Goal: Check status: Check status

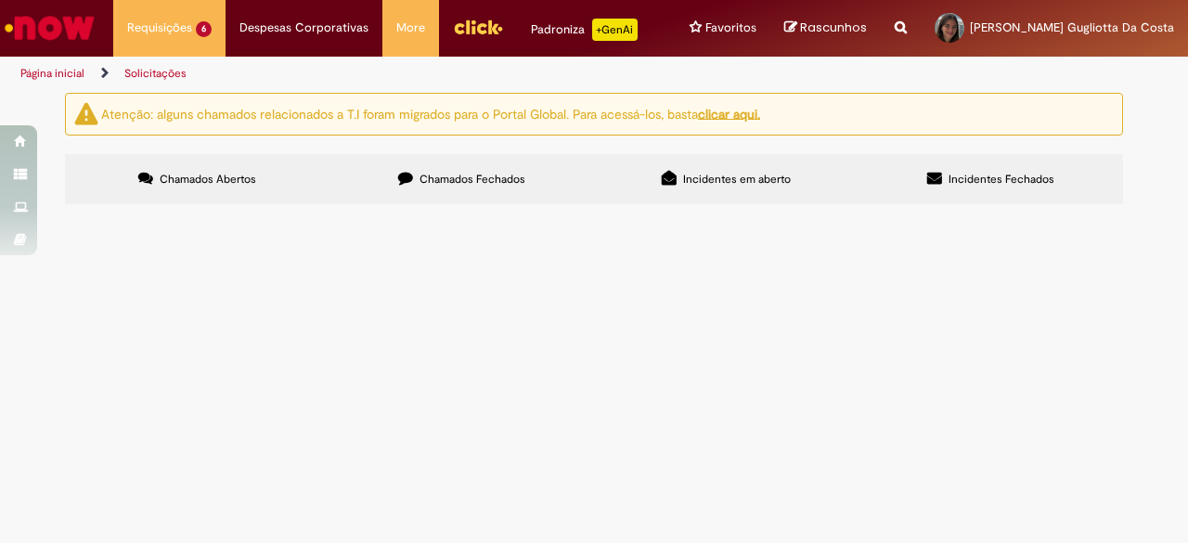
click at [0, 0] on span "LV x CDD SP-> 2 plt de [US_STATE] lager ln 355ml com vencimento 28/09 e 29/09" at bounding box center [0, 0] width 0 height 0
click at [0, 0] on span "Transferência Risco de Shelf" at bounding box center [0, 0] width 0 height 0
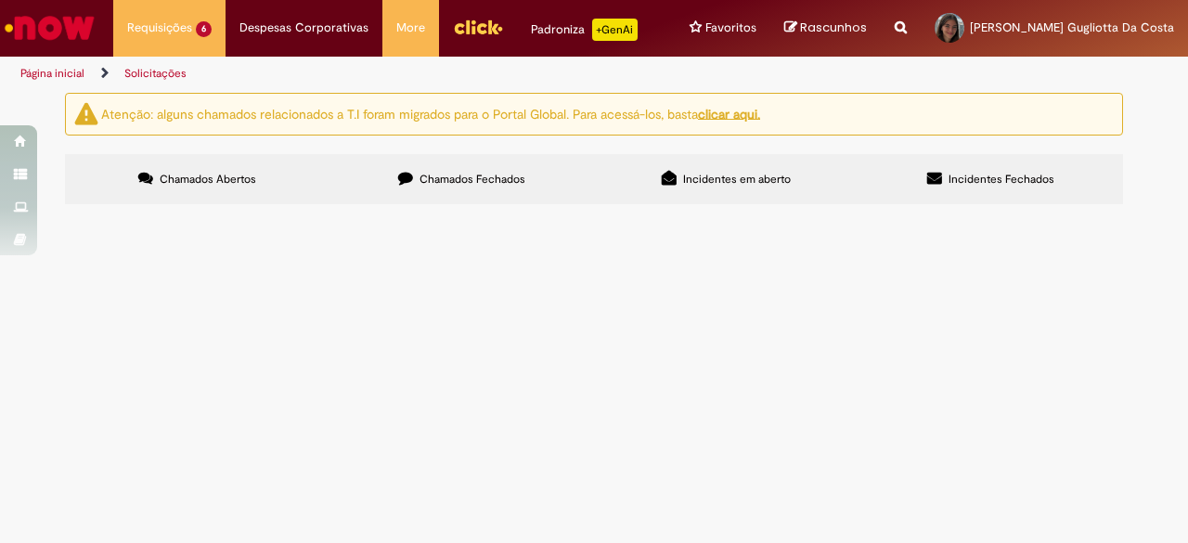
scroll to position [0, 0]
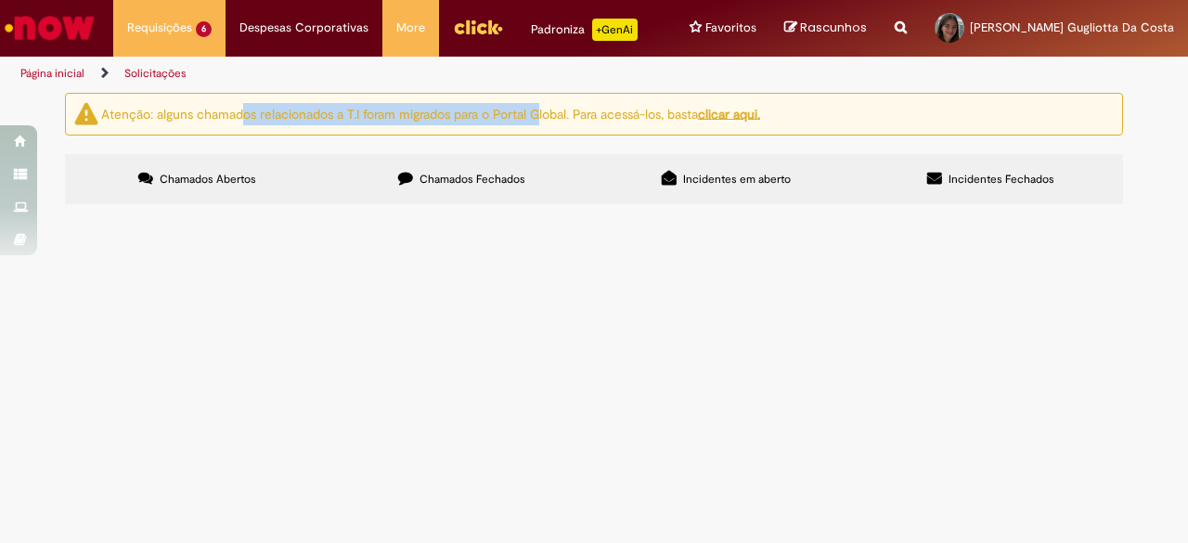
drag, startPoint x: 235, startPoint y: 110, endPoint x: 536, endPoint y: 110, distance: 301.5
click at [536, 110] on ng-bind-html "Atenção: alguns chamados relacionados a T.I foram migrados para o Portal Global…" at bounding box center [430, 113] width 659 height 17
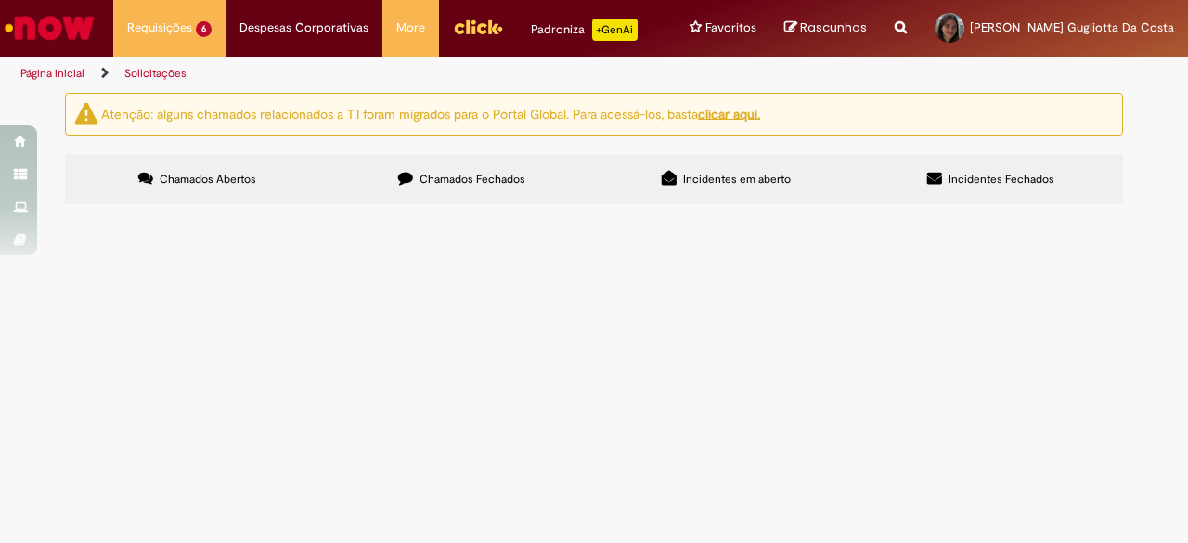
scroll to position [56, 0]
click at [0, 0] on span "Transferência Risco de Shelf" at bounding box center [0, 0] width 0 height 0
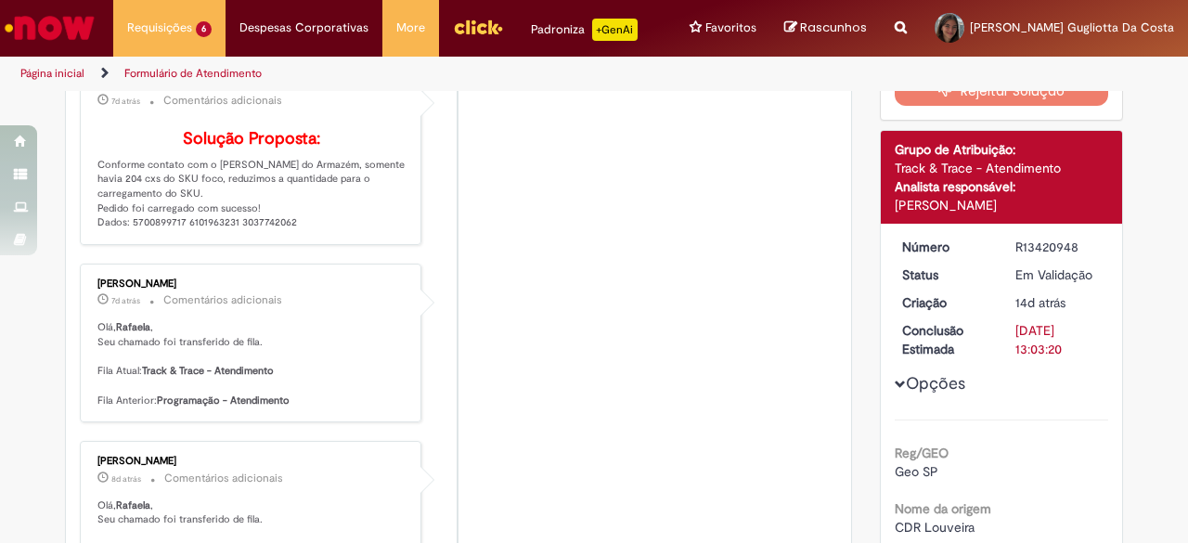
scroll to position [0, 0]
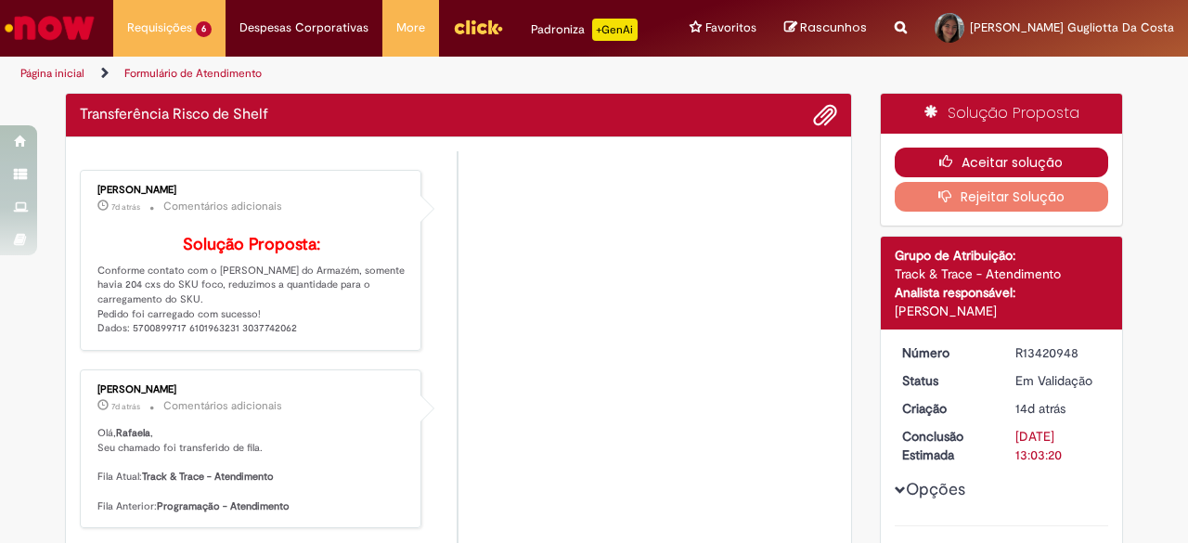
click at [959, 159] on button "Aceitar solução" at bounding box center [1001, 163] width 214 height 30
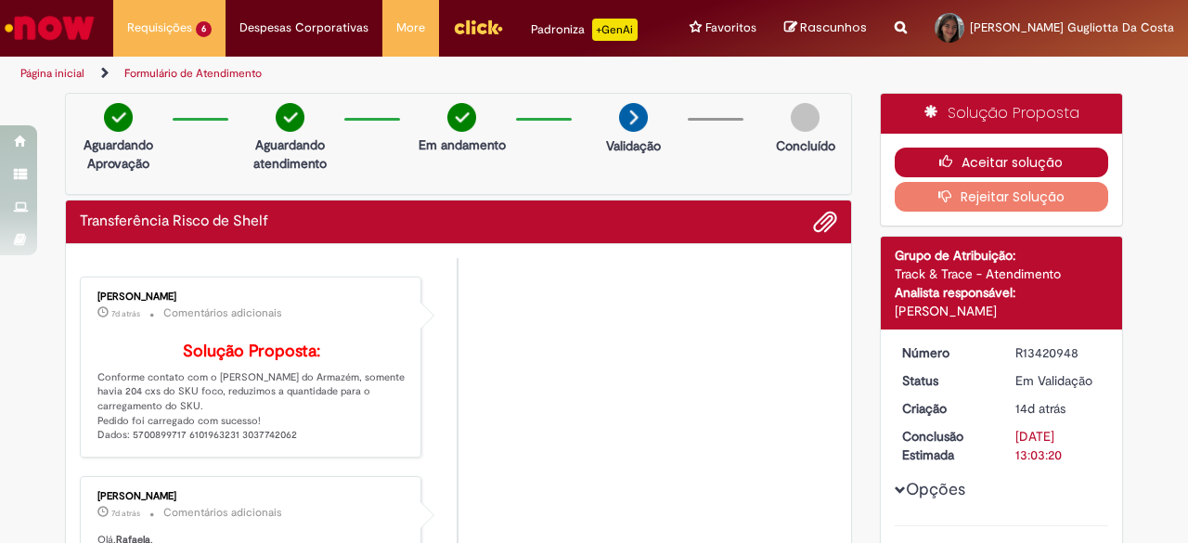
click at [920, 159] on button "Aceitar solução" at bounding box center [1001, 163] width 214 height 30
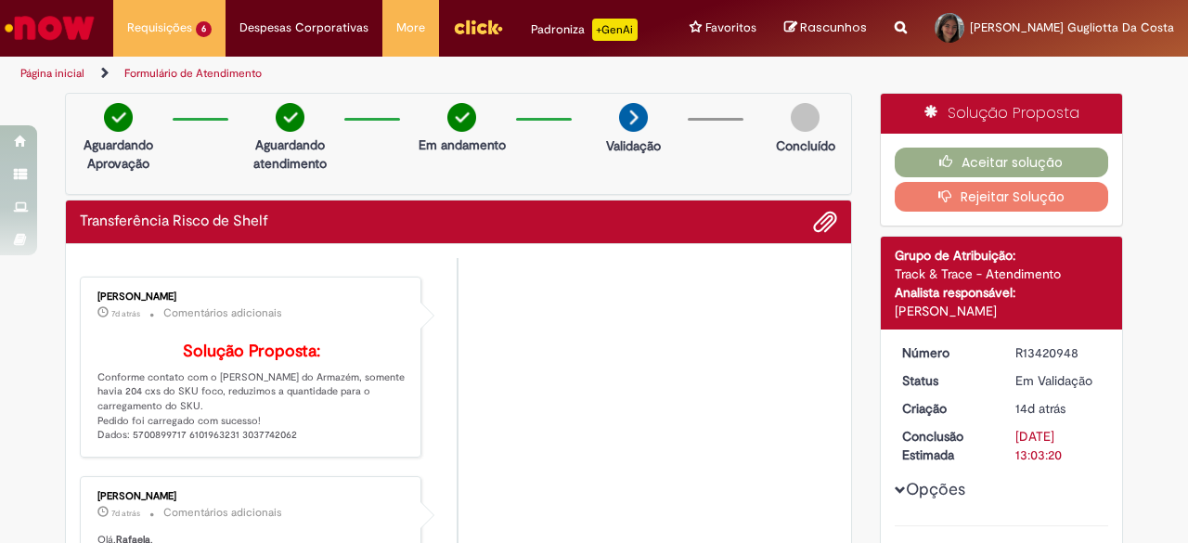
click at [321, 349] on h4 "Solução Proposta:" at bounding box center [251, 351] width 309 height 19
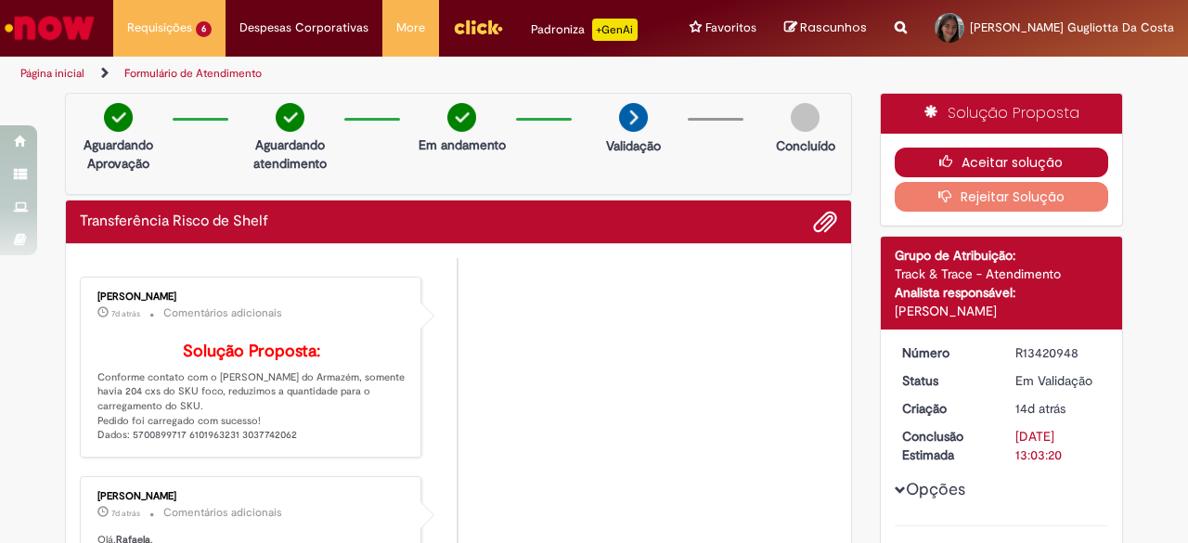
click at [1013, 155] on button "Aceitar solução" at bounding box center [1001, 163] width 214 height 30
click at [1030, 161] on button "Aceitar solução" at bounding box center [1001, 163] width 214 height 30
click at [963, 167] on button "Aceitar solução" at bounding box center [1001, 163] width 214 height 30
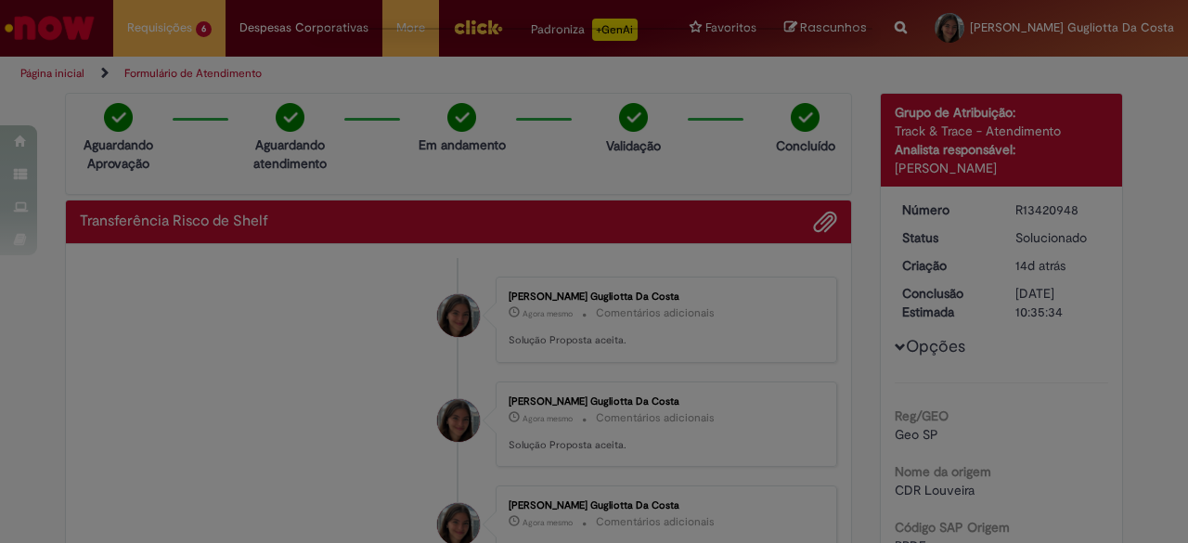
click at [142, 26] on div "Feedback" at bounding box center [594, 271] width 1188 height 543
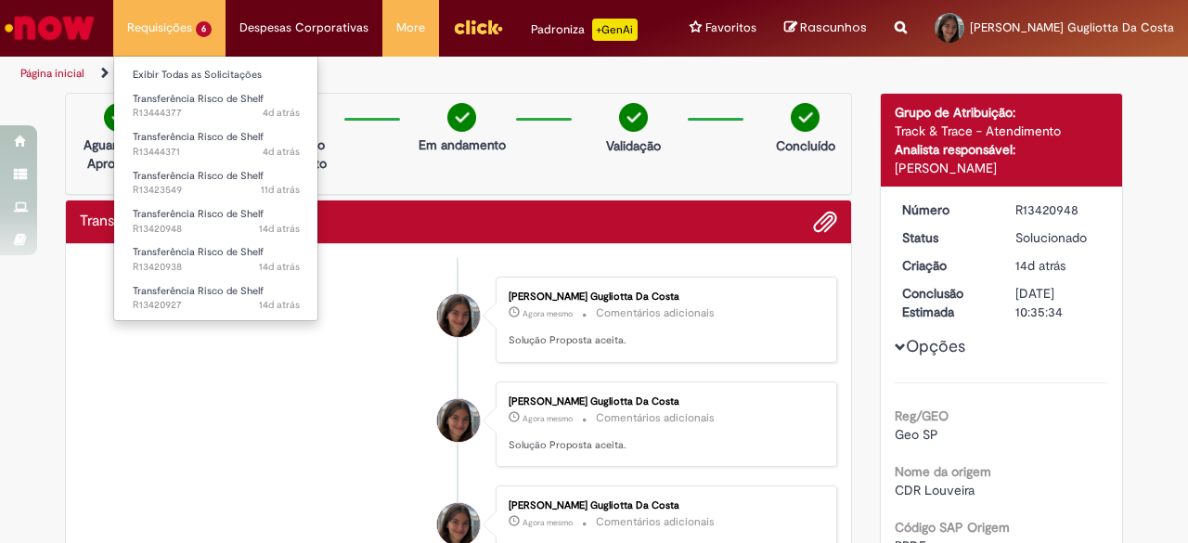
click at [153, 25] on li "Requisições 6 Exibir Todas as Solicitações Transferência Risco de Shelf 4d atrá…" at bounding box center [169, 28] width 112 height 56
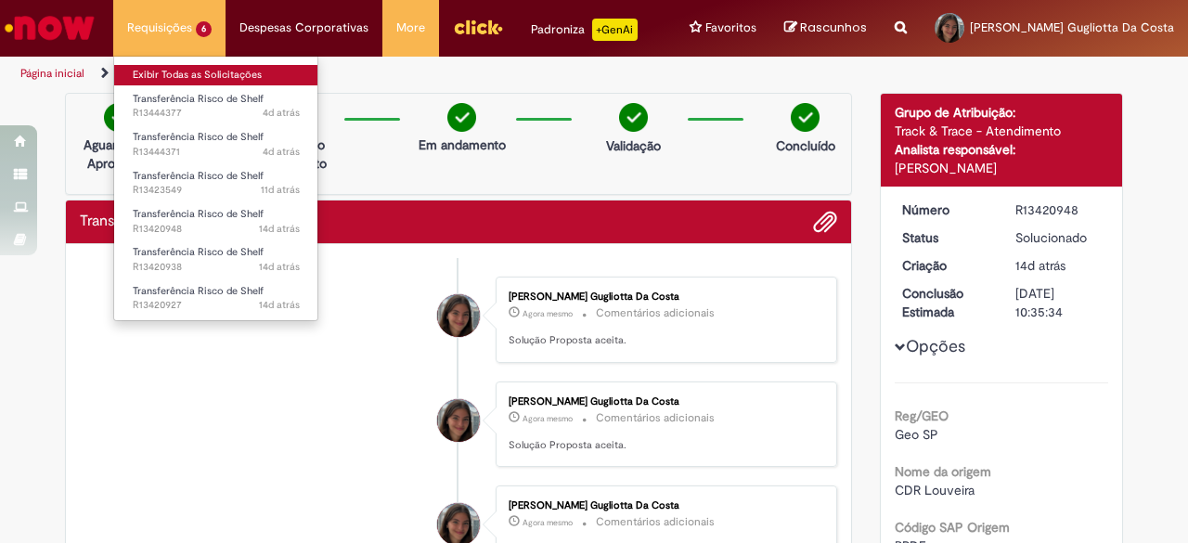
click at [171, 79] on link "Exibir Todas as Solicitações" at bounding box center [216, 75] width 204 height 20
click at [163, 81] on link "Exibir Todas as Solicitações" at bounding box center [216, 75] width 204 height 20
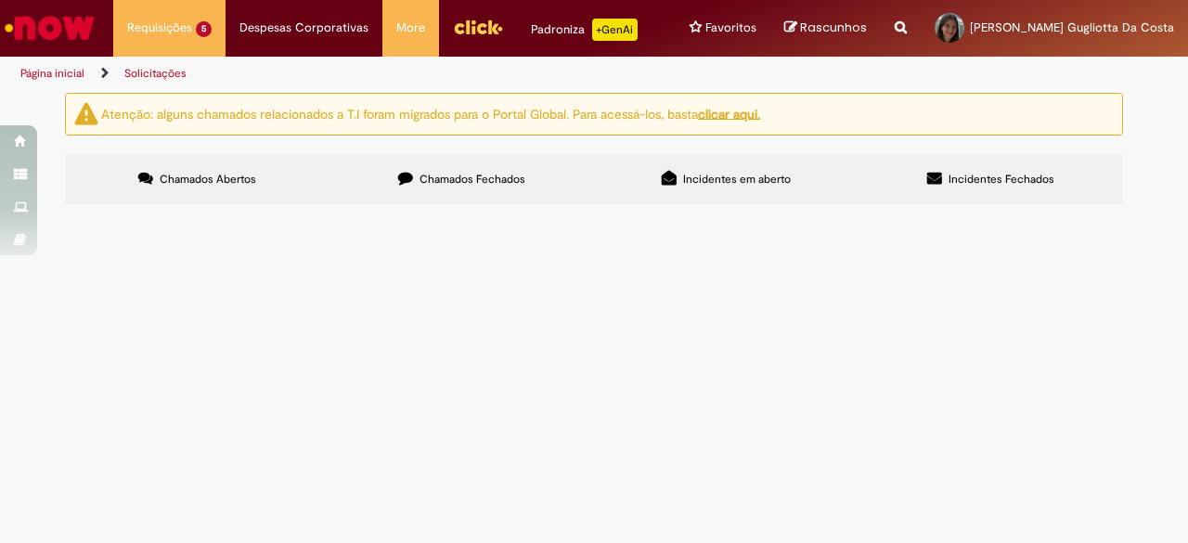
click at [0, 0] on span "LV x CDD MAUA 20 plts de 92767 PEPSI ZERO PET 2L CAIXA C/6 com venc 01/09" at bounding box center [0, 0] width 0 height 0
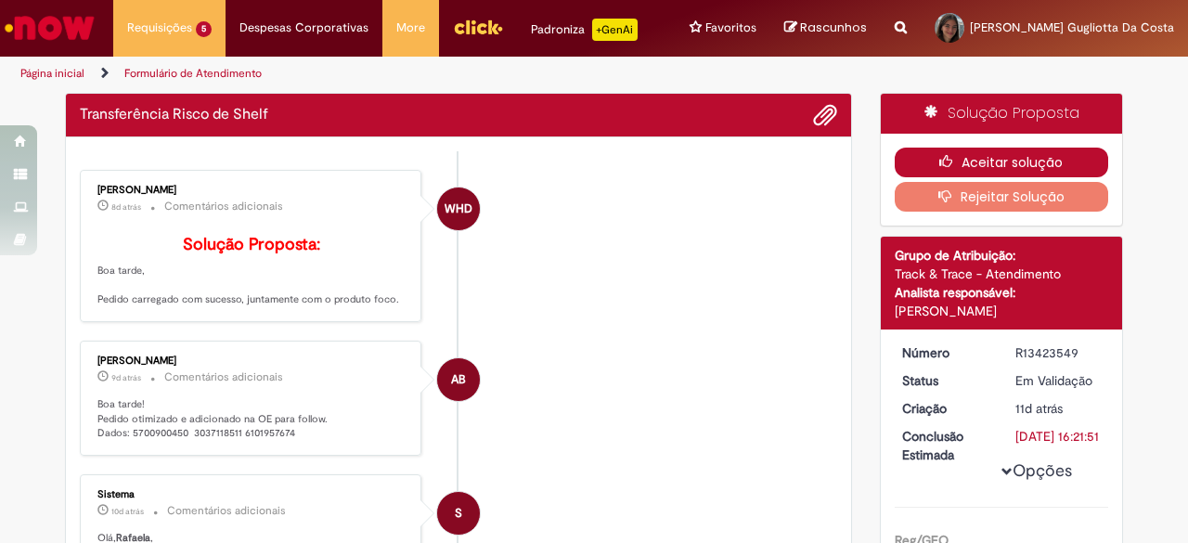
click at [924, 161] on button "Aceitar solução" at bounding box center [1001, 163] width 214 height 30
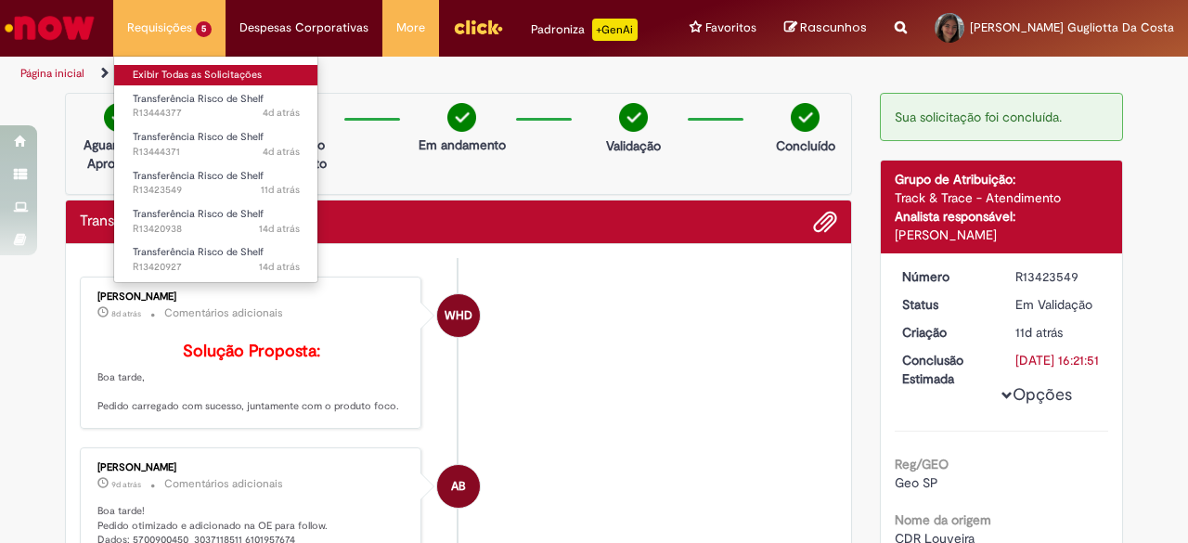
click at [188, 74] on link "Exibir Todas as Solicitações" at bounding box center [216, 75] width 204 height 20
click at [189, 81] on link "Exibir Todas as Solicitações" at bounding box center [216, 75] width 204 height 20
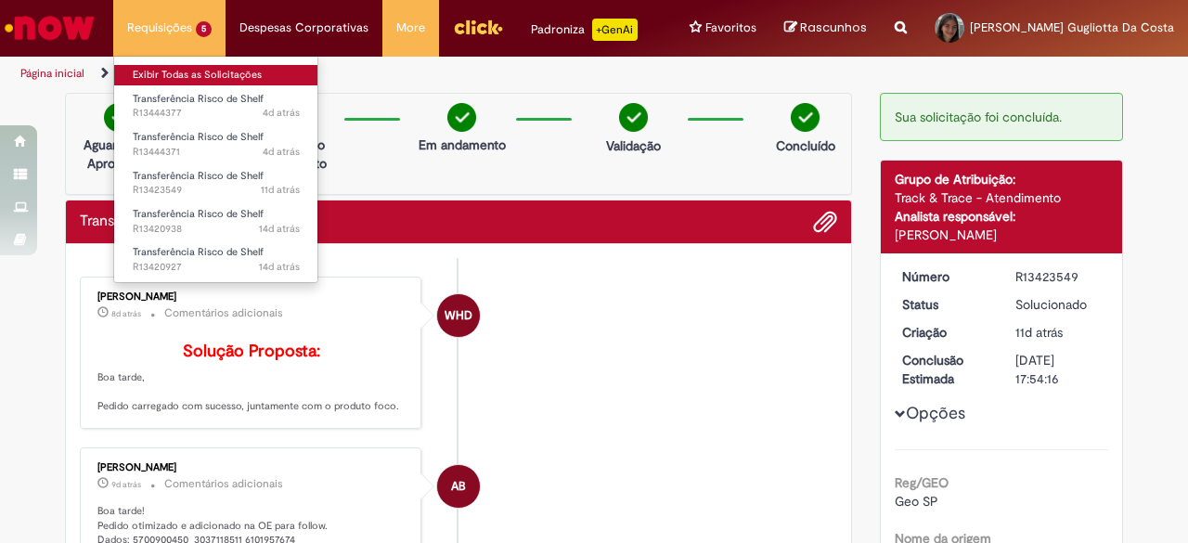
click at [187, 68] on link "Exibir Todas as Solicitações" at bounding box center [216, 75] width 204 height 20
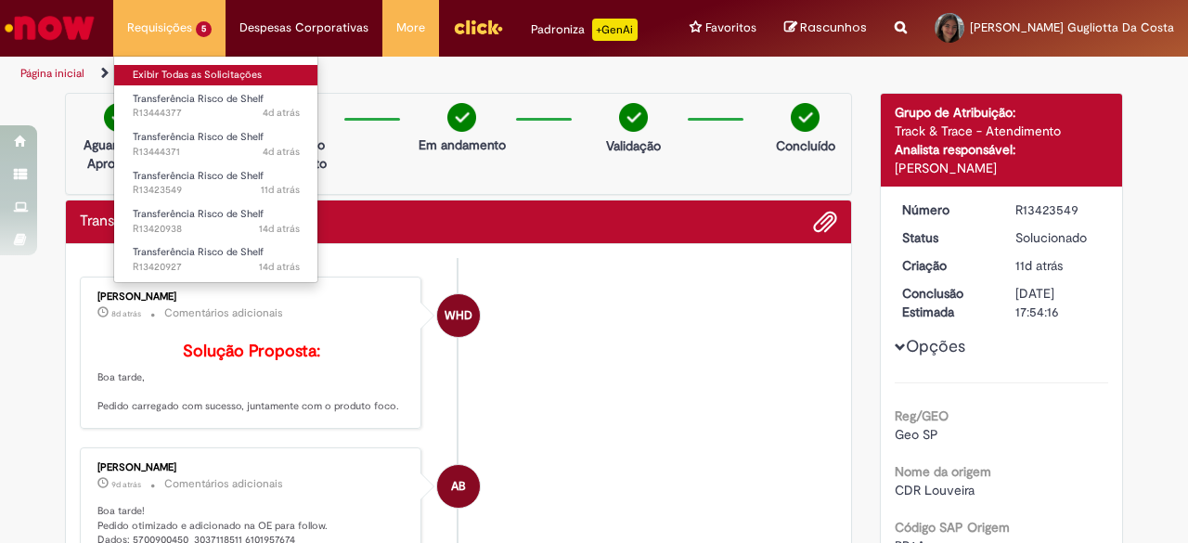
click at [187, 68] on link "Exibir Todas as Solicitações" at bounding box center [216, 75] width 204 height 20
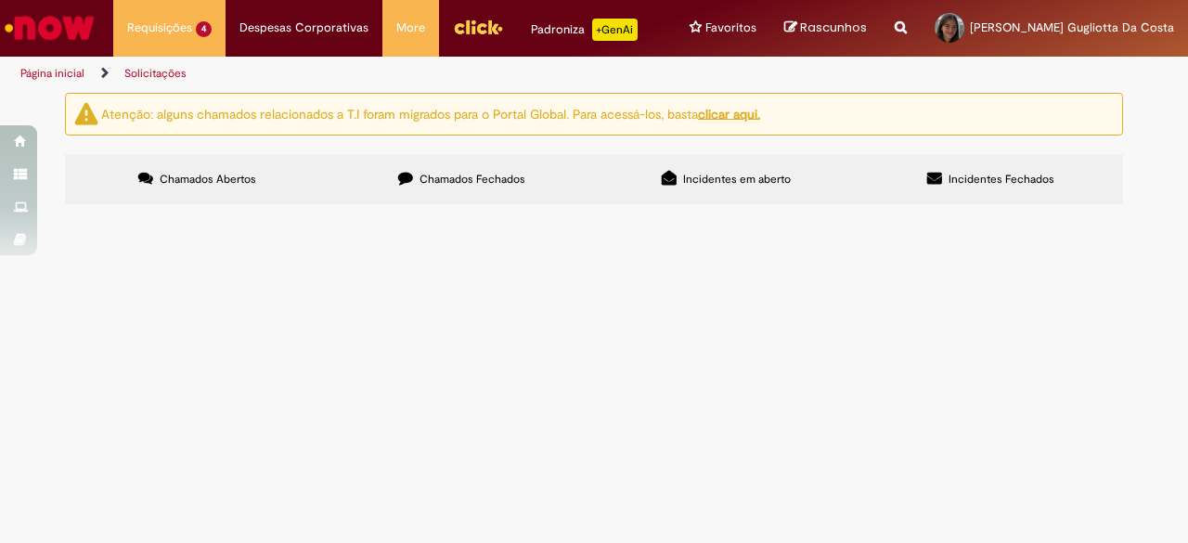
click at [0, 0] on span "LV x SALTO -> 1 plt de bc 269 com vencimento 03/10" at bounding box center [0, 0] width 0 height 0
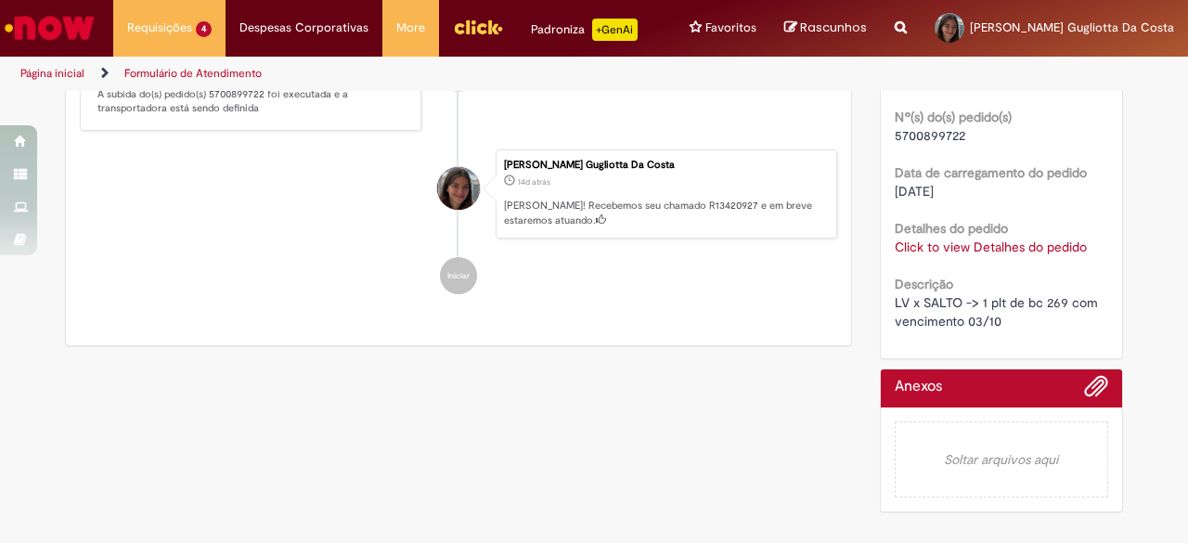
scroll to position [777, 0]
click at [918, 248] on link "Click to view Detalhes do pedido" at bounding box center [990, 246] width 192 height 17
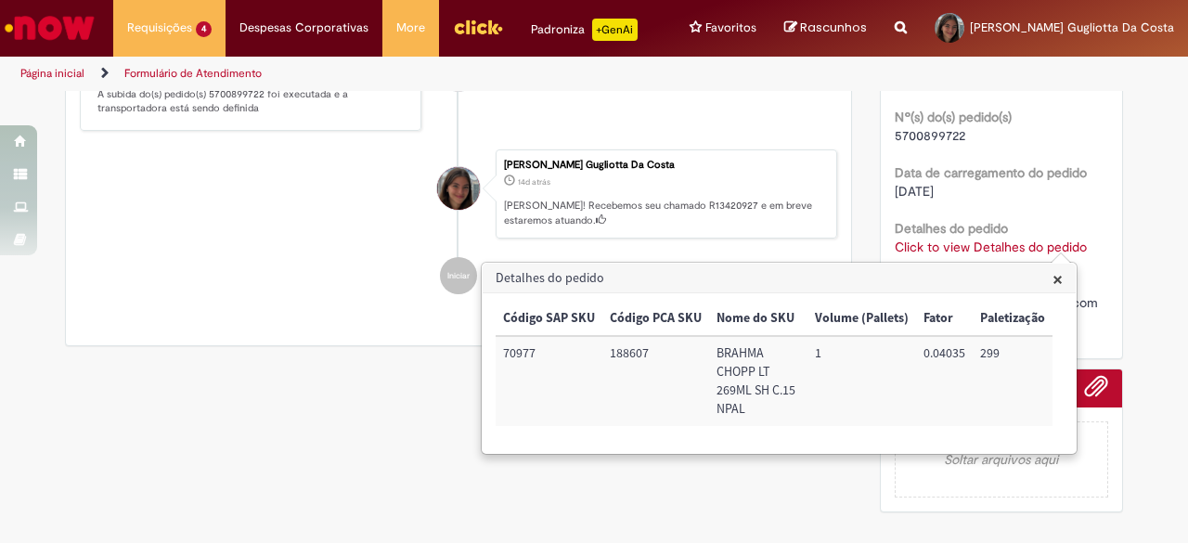
click at [918, 248] on link "Click to view Detalhes do pedido" at bounding box center [990, 246] width 192 height 17
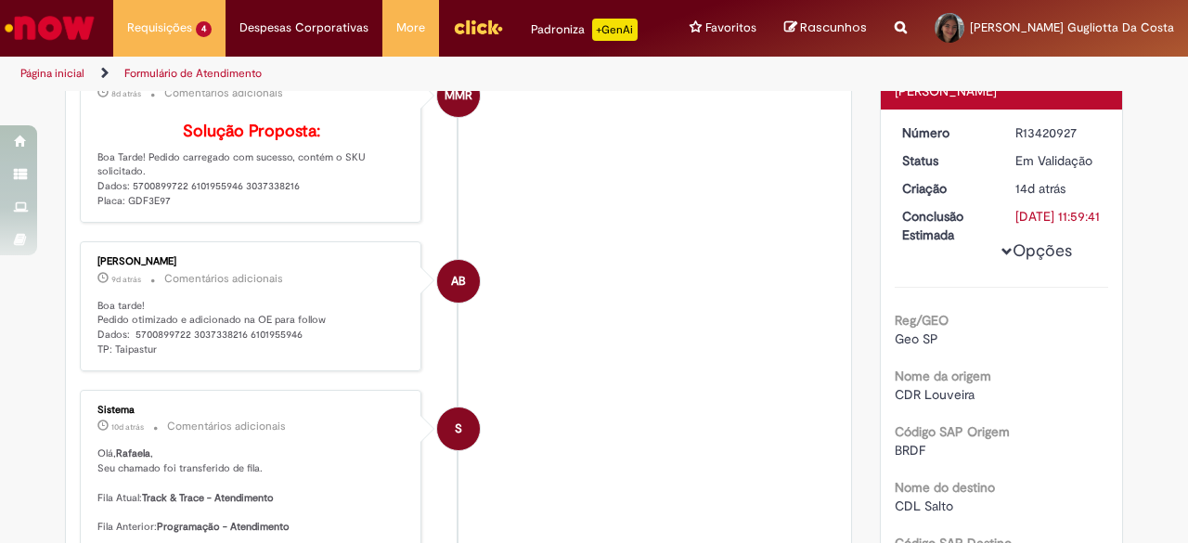
scroll to position [0, 0]
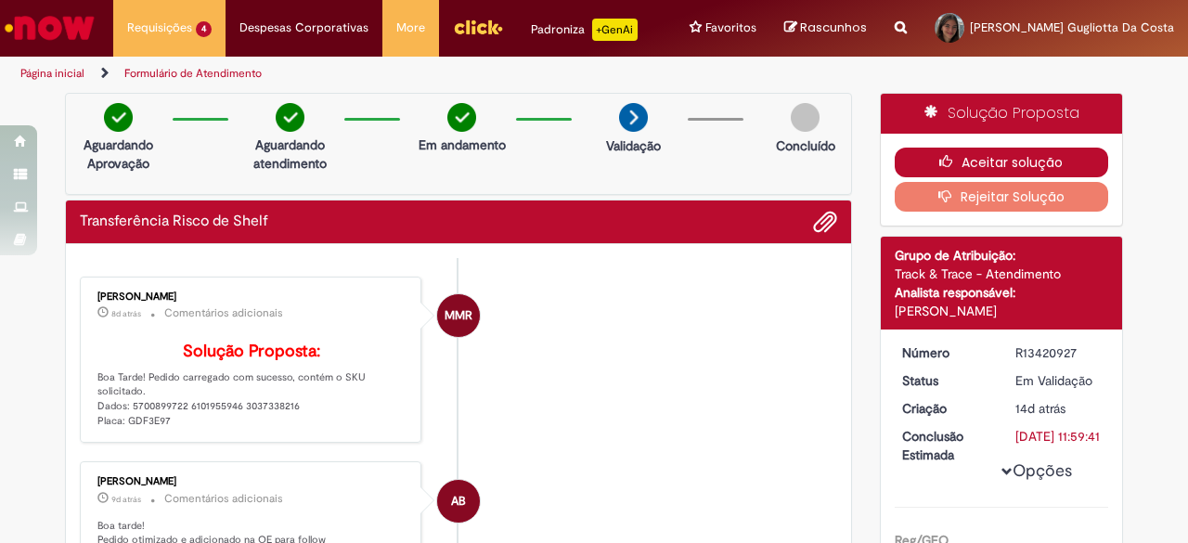
click at [918, 164] on button "Aceitar solução" at bounding box center [1001, 163] width 214 height 30
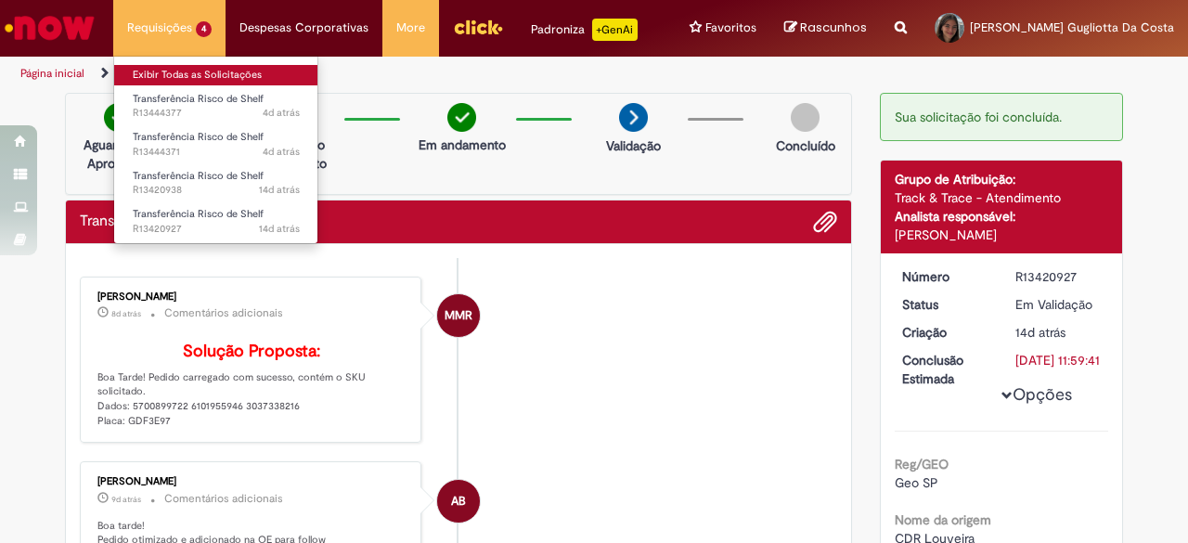
click at [174, 66] on link "Exibir Todas as Solicitações" at bounding box center [216, 75] width 204 height 20
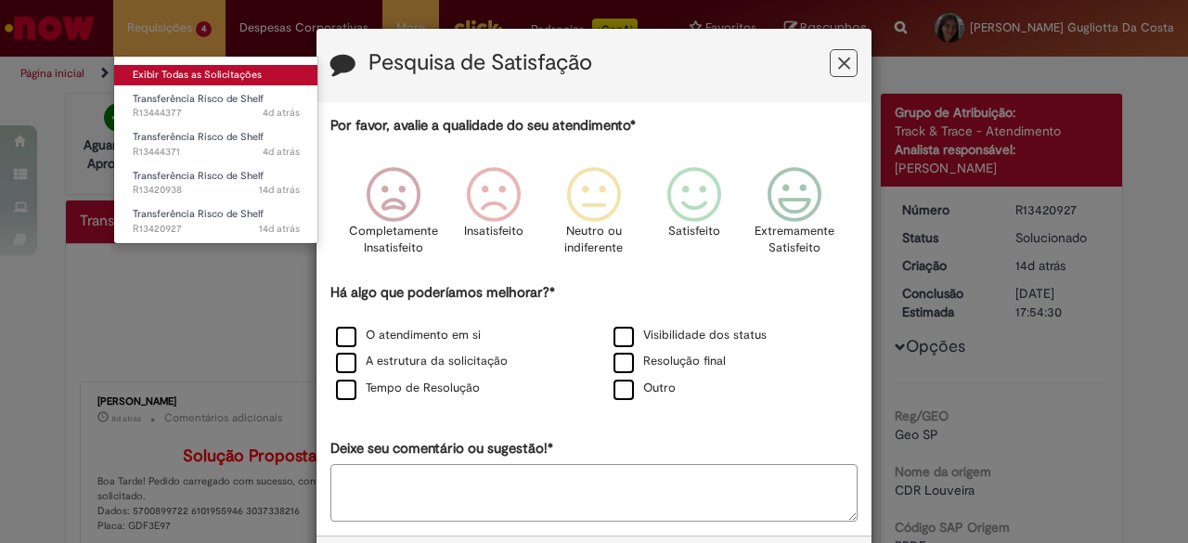
click at [180, 66] on link "Exibir Todas as Solicitações" at bounding box center [216, 75] width 204 height 20
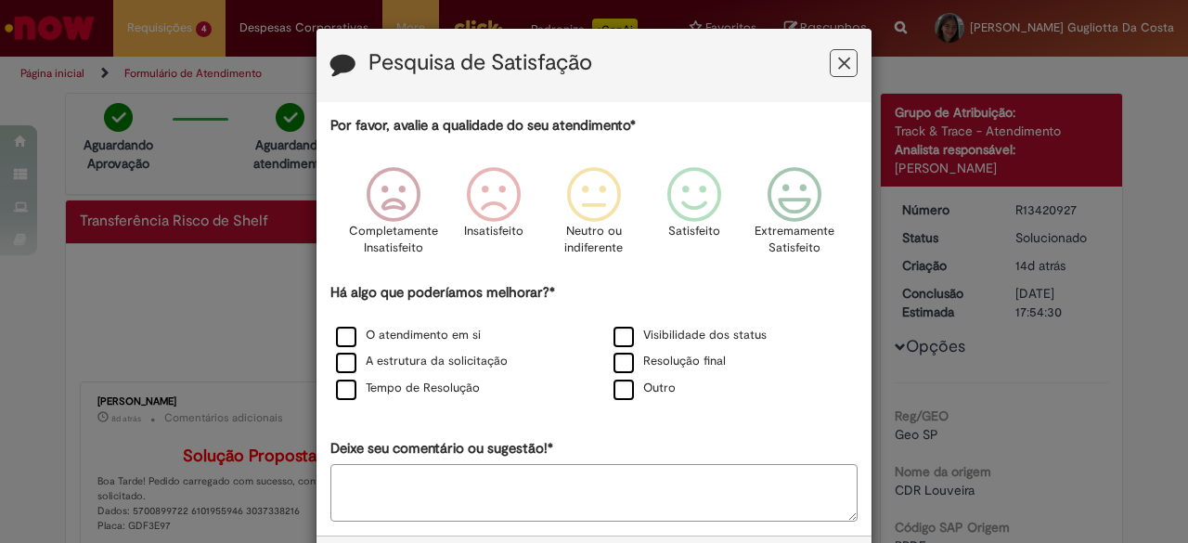
click at [846, 61] on button "Feedback" at bounding box center [843, 63] width 28 height 28
